Goal: Transaction & Acquisition: Purchase product/service

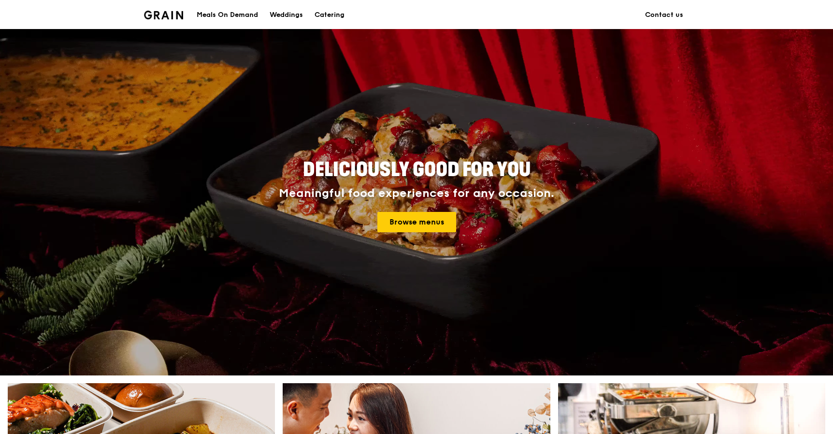
scroll to position [13, 0]
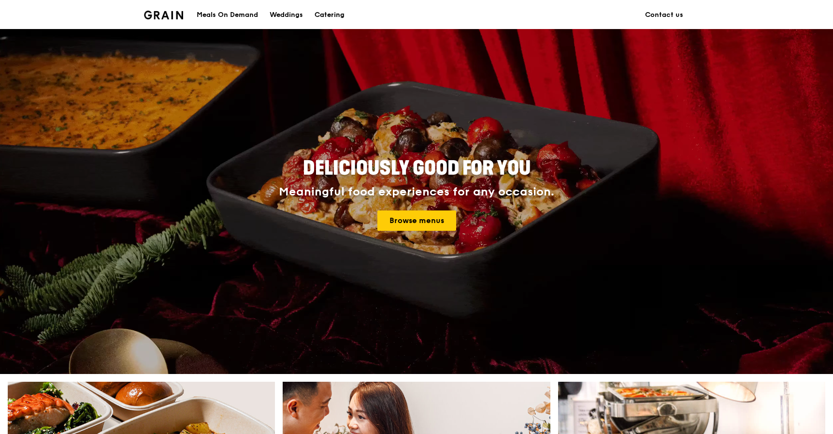
click at [334, 15] on div "Catering" at bounding box center [330, 14] width 30 height 29
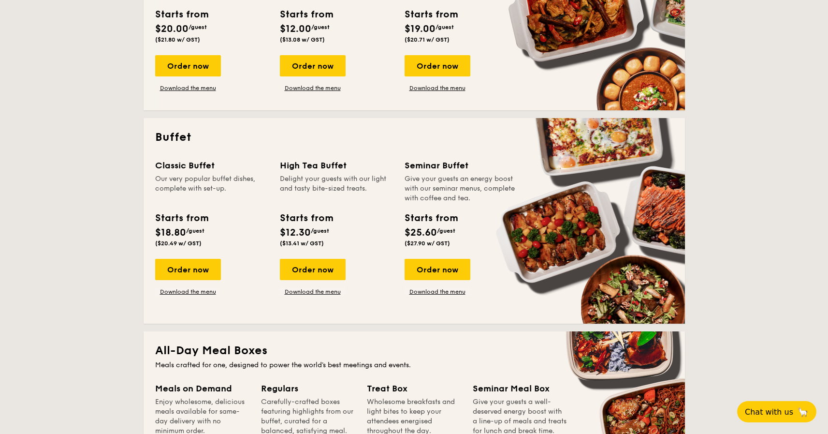
scroll to position [242, 0]
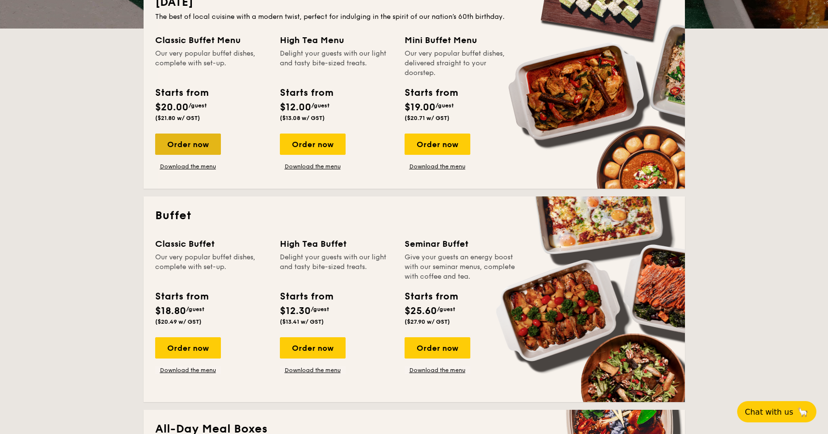
click at [191, 138] on div "Order now" at bounding box center [188, 143] width 66 height 21
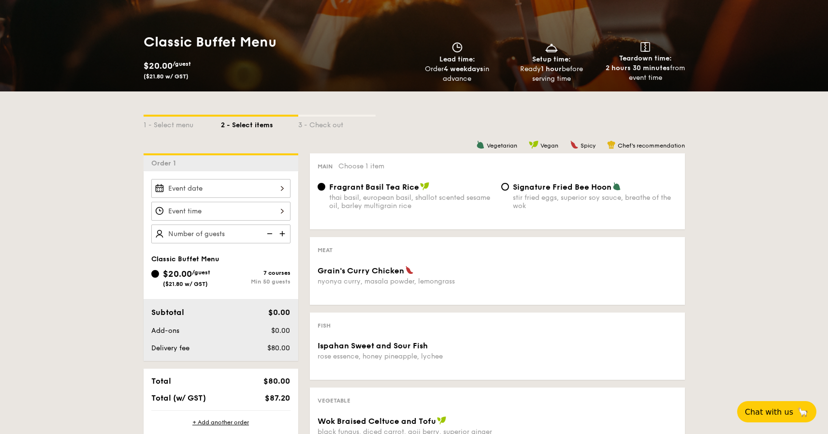
scroll to position [243, 0]
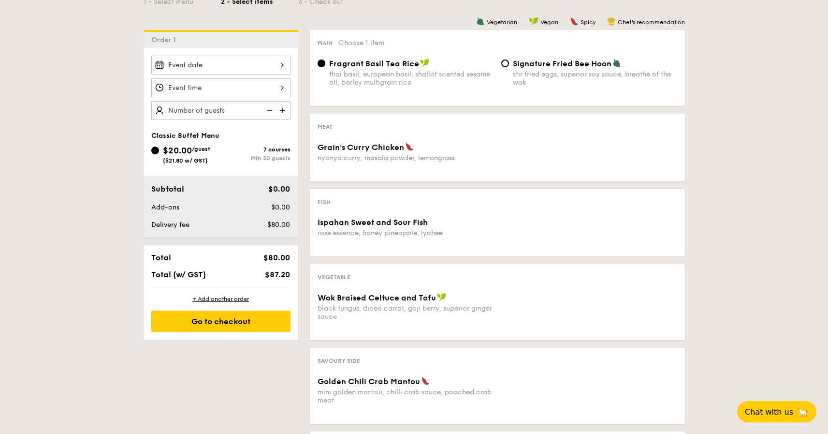
scroll to position [242, 0]
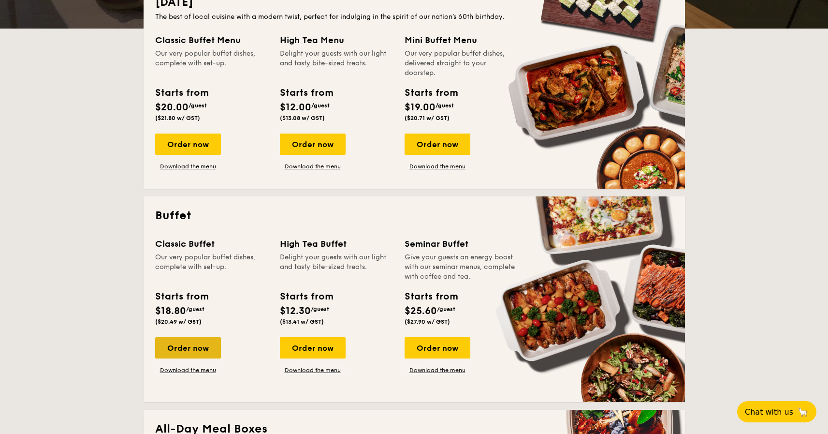
click at [206, 343] on div "Order now" at bounding box center [188, 347] width 66 height 21
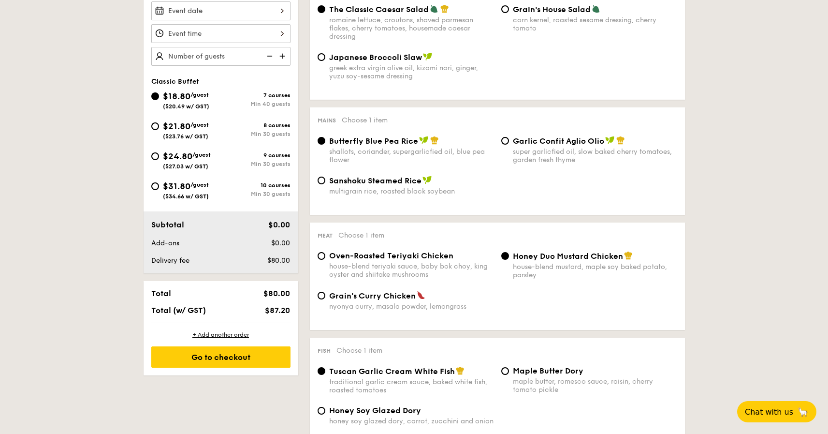
scroll to position [274, 0]
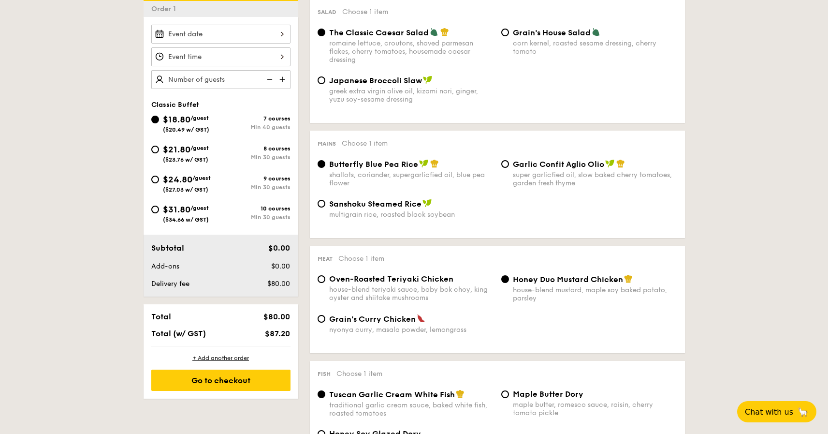
click at [514, 40] on div "corn kernel, roasted sesame dressing, cherry tomato" at bounding box center [595, 47] width 164 height 16
click at [509, 36] on input "Grain's House Salad corn kernel, roasted sesame dressing, cherry tomato" at bounding box center [505, 33] width 8 height 8
radio input "true"
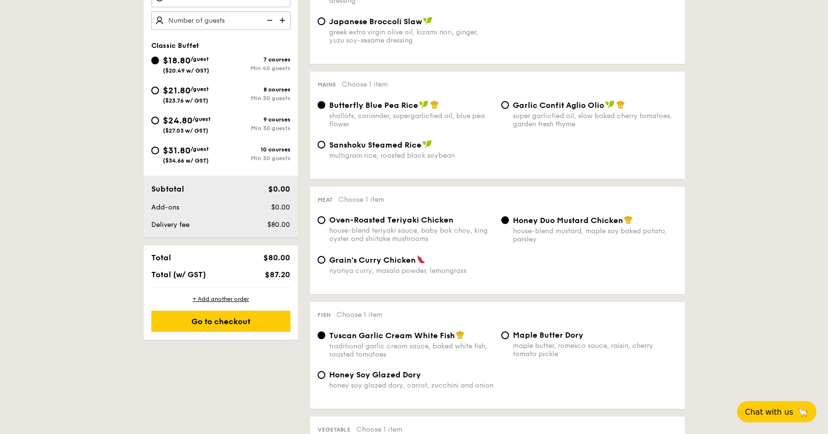
scroll to position [333, 0]
click at [572, 114] on div "super garlicfied oil, slow baked cherry tomatoes, garden fresh thyme" at bounding box center [595, 119] width 164 height 16
click at [509, 108] on input "Garlic Confit Aglio Olio super garlicfied oil, slow baked cherry tomatoes, gard…" at bounding box center [505, 105] width 8 height 8
radio input "true"
click at [442, 111] on div "Butterfly Blue Pea Rice shallots, coriander, supergarlicfied oil, blue pea flow…" at bounding box center [411, 114] width 164 height 28
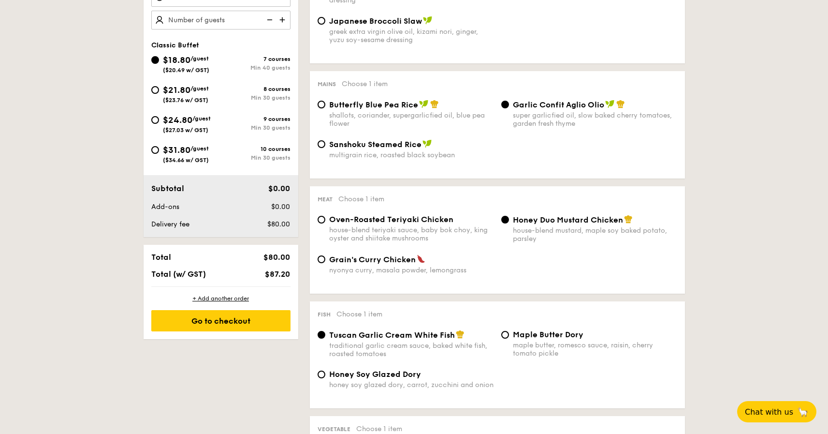
click at [325, 108] on input "Butterfly Blue Pea Rice shallots, coriander, supergarlicfied oil, blue pea flow…" at bounding box center [322, 105] width 8 height 8
radio input "true"
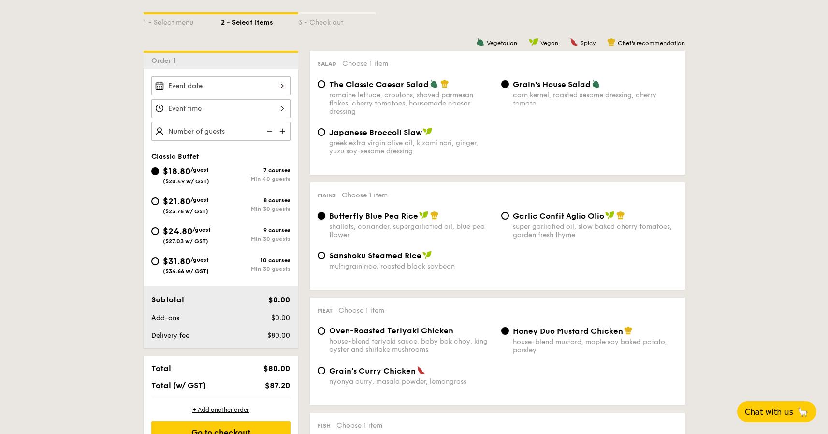
scroll to position [224, 0]
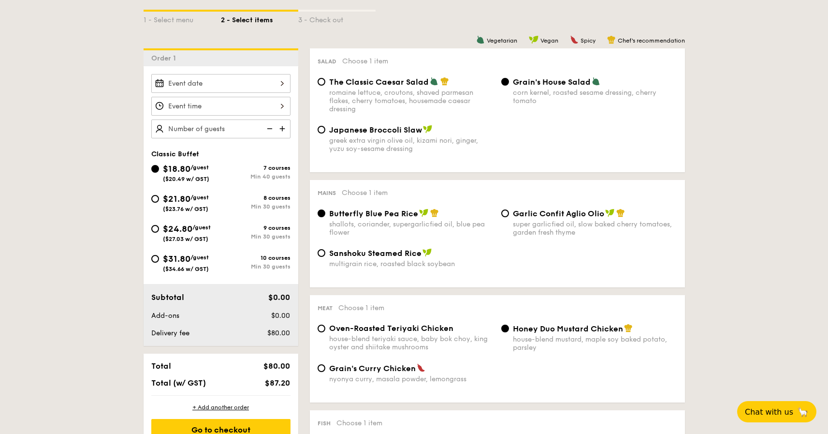
click at [282, 121] on img at bounding box center [283, 128] width 15 height 18
click at [285, 129] on img at bounding box center [283, 128] width 15 height 18
type input "50 guests"
